Goal: Task Accomplishment & Management: Complete application form

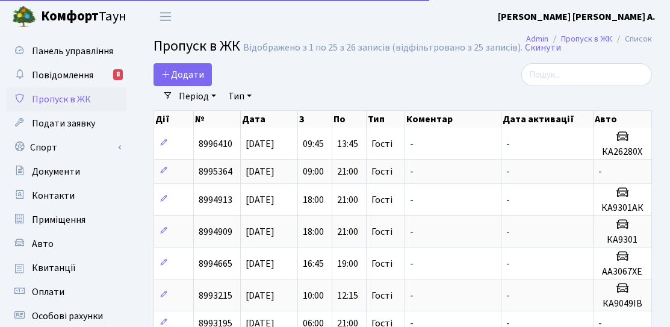
select select "25"
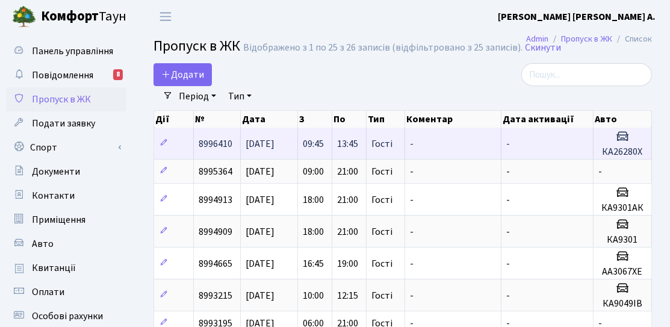
click at [318, 140] on span "09:45" at bounding box center [313, 143] width 21 height 13
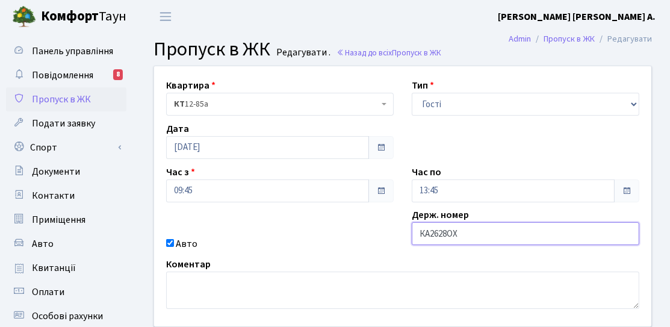
drag, startPoint x: 421, startPoint y: 236, endPoint x: 459, endPoint y: 236, distance: 38.5
click at [459, 236] on input "КА2628ОХ" at bounding box center [525, 233] width 227 height 23
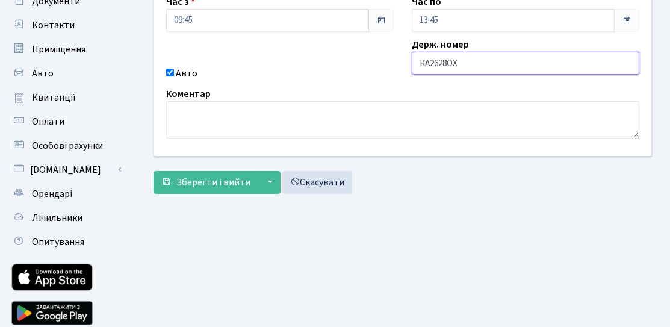
scroll to position [181, 0]
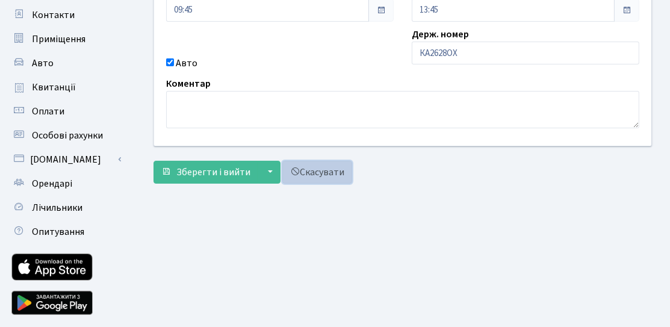
click at [339, 173] on link "Скасувати" at bounding box center [317, 172] width 70 height 23
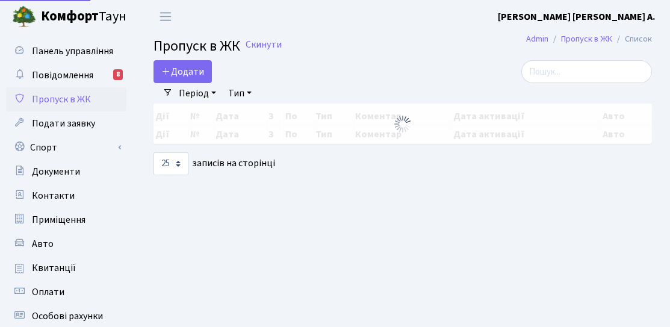
select select "25"
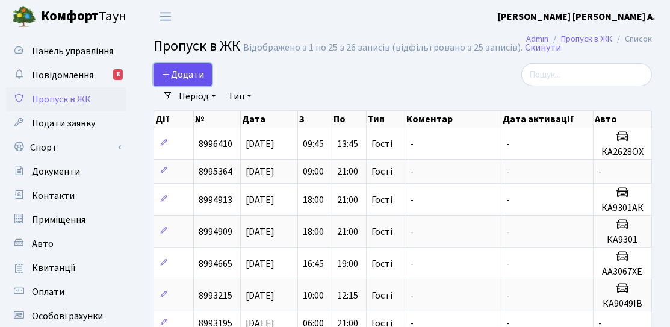
click at [184, 73] on span "Додати" at bounding box center [182, 74] width 43 height 13
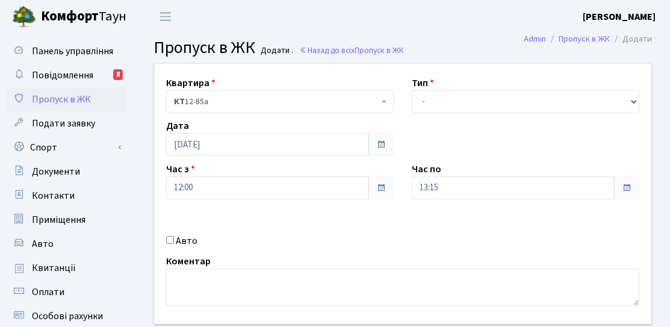
click at [185, 238] on label "Авто" at bounding box center [187, 240] width 22 height 14
click at [174, 238] on input "Авто" at bounding box center [170, 240] width 8 height 8
checkbox input "true"
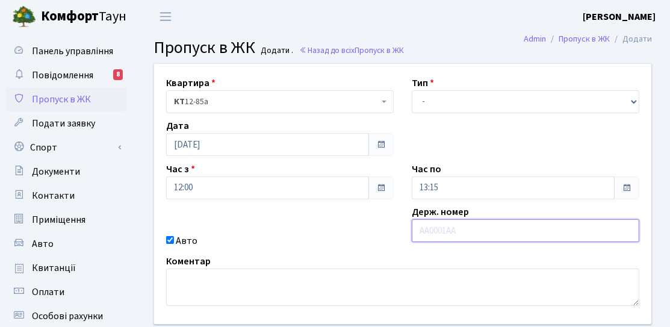
paste input "КА2628ОХ"
type input "КА2628ОХ"
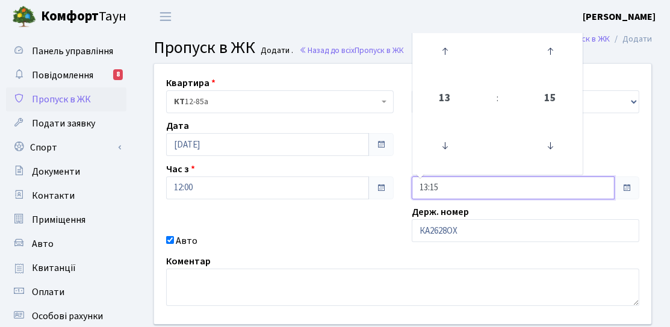
click at [443, 179] on input "13:15" at bounding box center [513, 187] width 203 height 23
click at [443, 48] on icon at bounding box center [444, 51] width 32 height 32
type input "15:15"
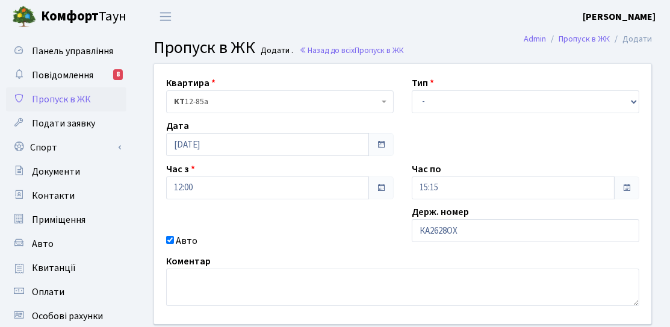
click at [373, 229] on div "Квартира <b>КТ</b>&nbsp;&nbsp;&nbsp;&nbsp;12-85а КТ 12-85а Тип - Доставка Таксі…" at bounding box center [402, 194] width 515 height 260
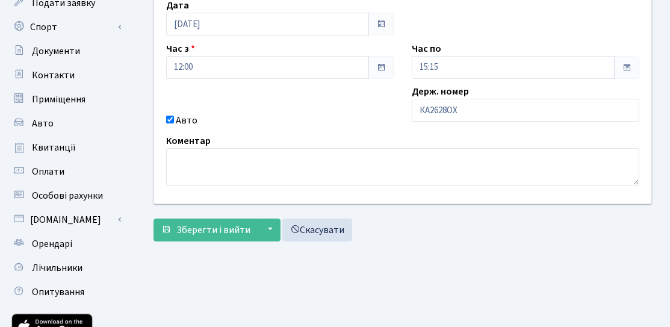
scroll to position [60, 0]
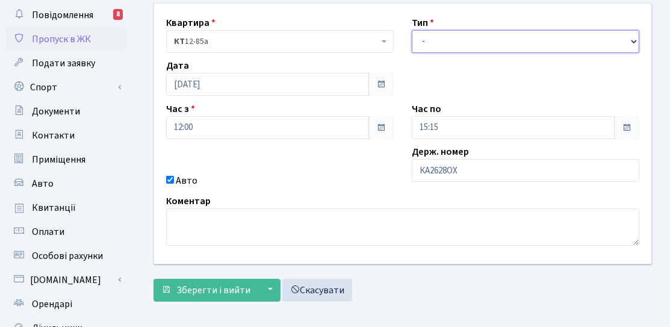
drag, startPoint x: 437, startPoint y: 34, endPoint x: 436, endPoint y: 50, distance: 16.3
click at [437, 34] on select "- Доставка Таксі Гості Сервіс" at bounding box center [525, 41] width 227 height 23
select select "3"
click at [412, 30] on select "- Доставка Таксі Гості Сервіс" at bounding box center [525, 41] width 227 height 23
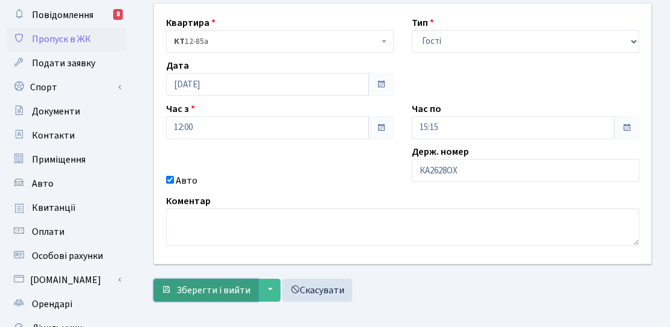
click at [235, 285] on span "Зберегти і вийти" at bounding box center [213, 289] width 74 height 13
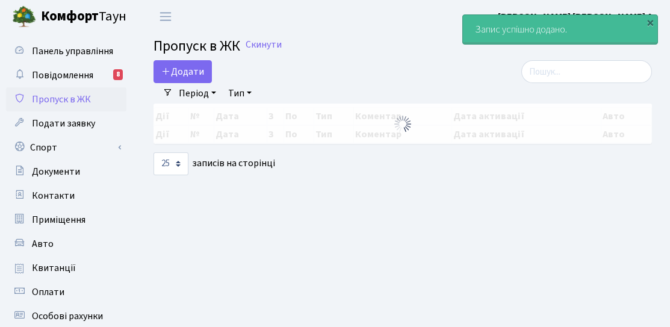
select select "25"
